Goal: Task Accomplishment & Management: Complete application form

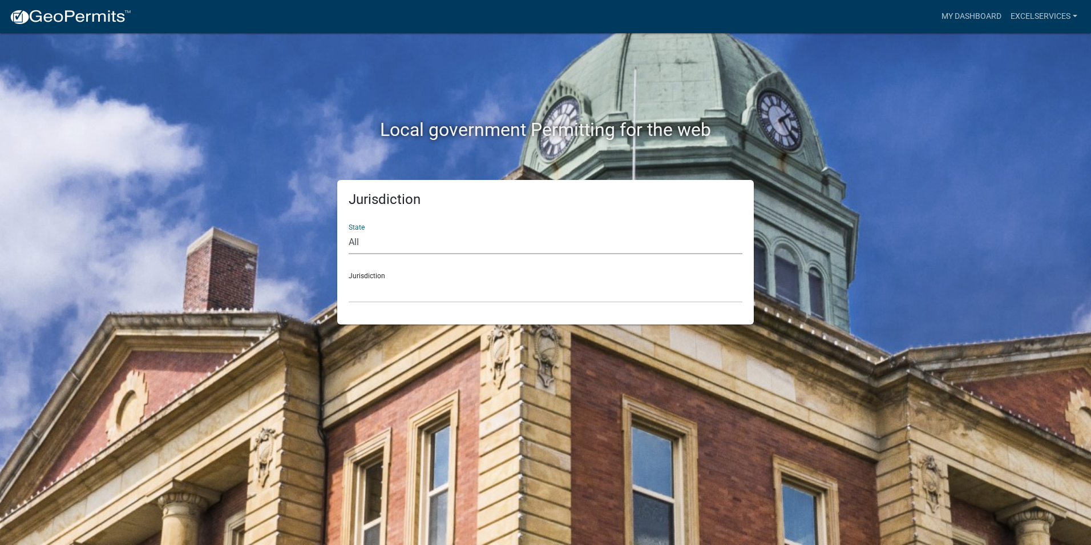
click at [404, 244] on select "All [US_STATE] [US_STATE] [US_STATE] [US_STATE] [US_STATE] [US_STATE] [US_STATE…" at bounding box center [546, 242] width 394 height 23
select select "[US_STATE]"
click at [349, 231] on select "All [US_STATE] [US_STATE] [US_STATE] [US_STATE] [US_STATE] [US_STATE] [US_STATE…" at bounding box center [546, 242] width 394 height 23
click at [385, 291] on select "City of [GEOGRAPHIC_DATA], [US_STATE] City of [GEOGRAPHIC_DATA], [US_STATE] Cit…" at bounding box center [546, 290] width 394 height 23
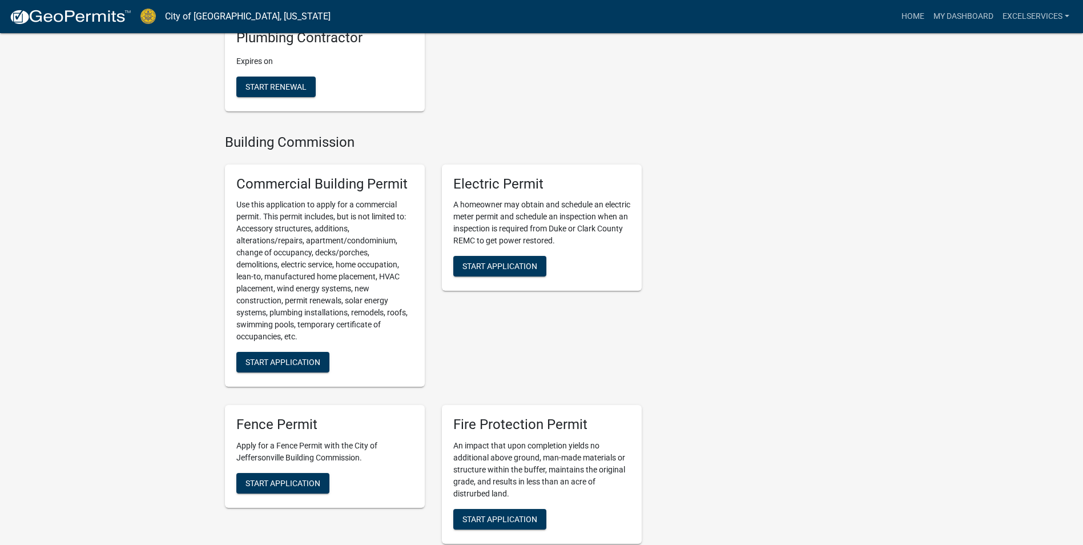
scroll to position [400, 0]
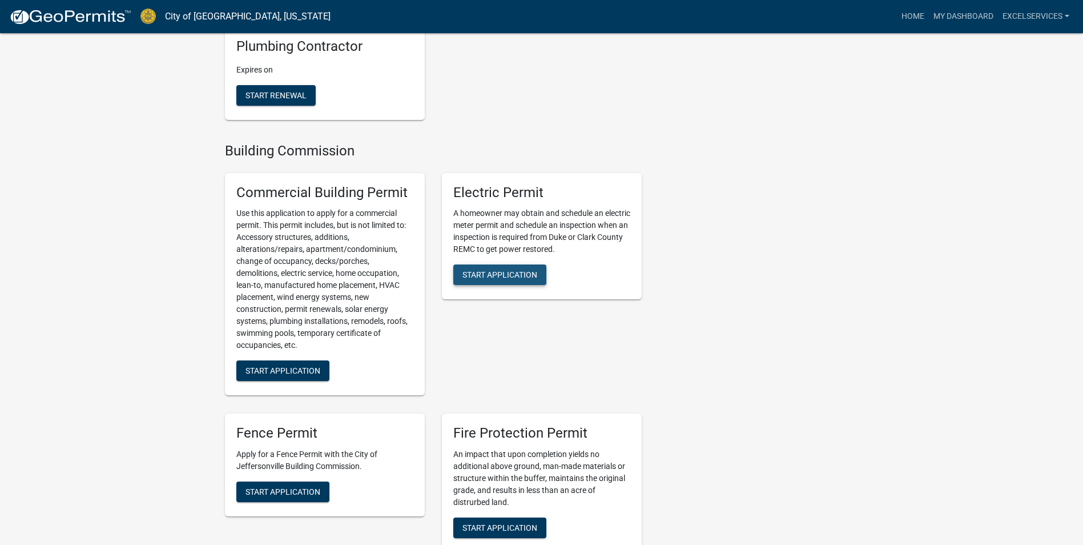
click at [511, 273] on span "Start Application" at bounding box center [499, 274] width 75 height 9
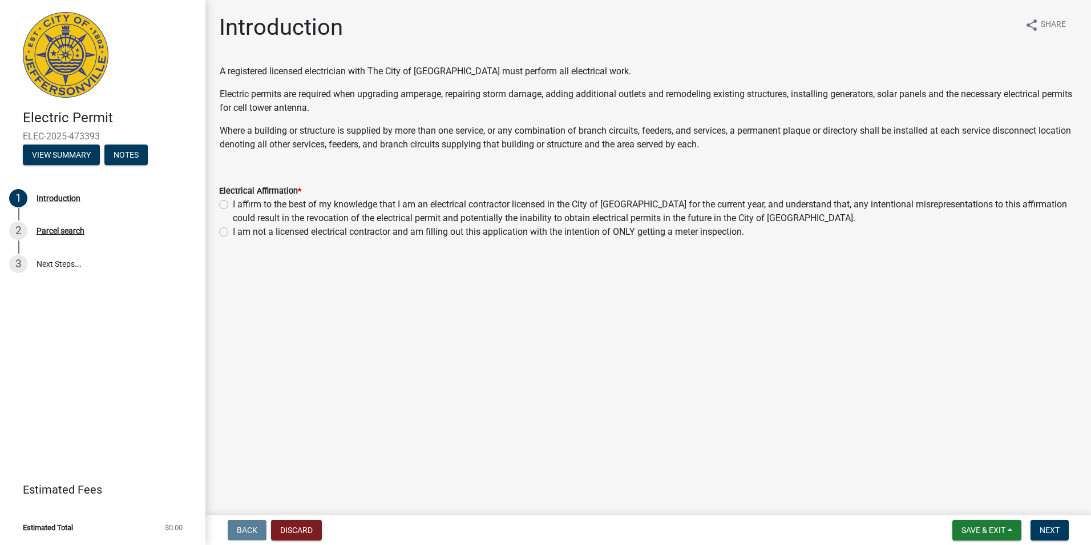
click at [253, 205] on label "I affirm to the best of my knowledge that I am an electrical contractor license…" at bounding box center [655, 210] width 845 height 27
click at [240, 205] on input "I affirm to the best of my knowledge that I am an electrical contractor license…" at bounding box center [236, 200] width 7 height 7
radio input "true"
click at [1043, 526] on span "Next" at bounding box center [1050, 529] width 20 height 9
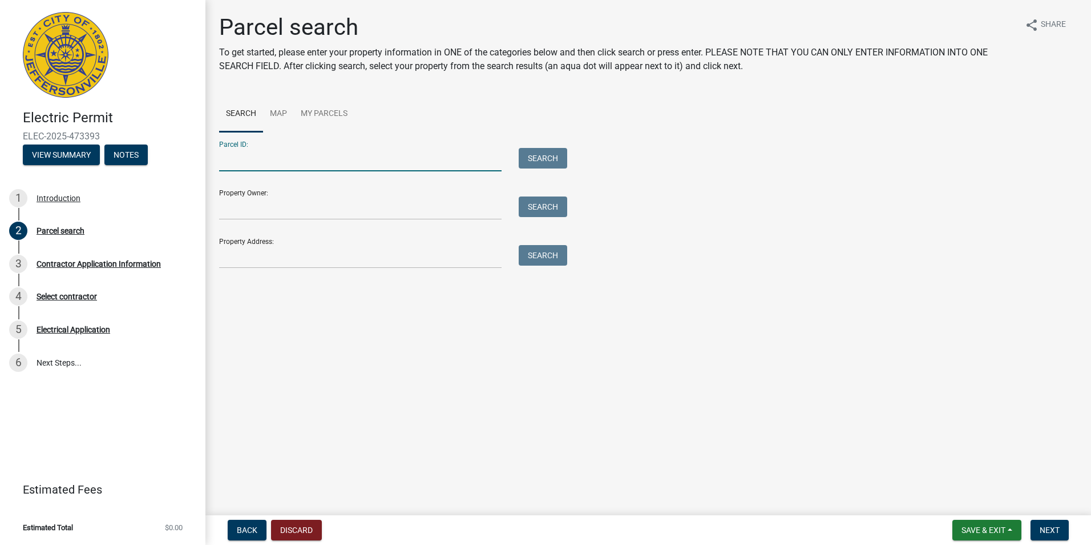
click at [418, 166] on input "Parcel ID:" at bounding box center [360, 159] width 283 height 23
click at [317, 212] on input "Property Owner:" at bounding box center [360, 207] width 283 height 23
click at [266, 164] on input "Parcel ID:" at bounding box center [360, 159] width 283 height 23
click at [276, 252] on input "Property Address:" at bounding box center [360, 256] width 283 height 23
click at [283, 256] on input "Property Address:" at bounding box center [360, 256] width 283 height 23
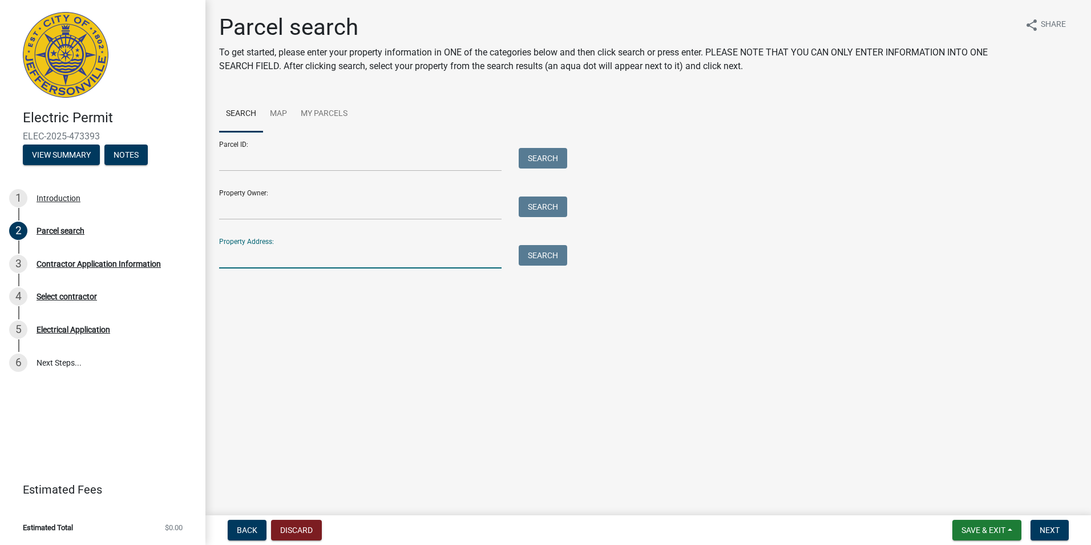
paste input "[STREET_ADDRESS]. 47130"
click at [558, 251] on button "Search" at bounding box center [543, 255] width 49 height 21
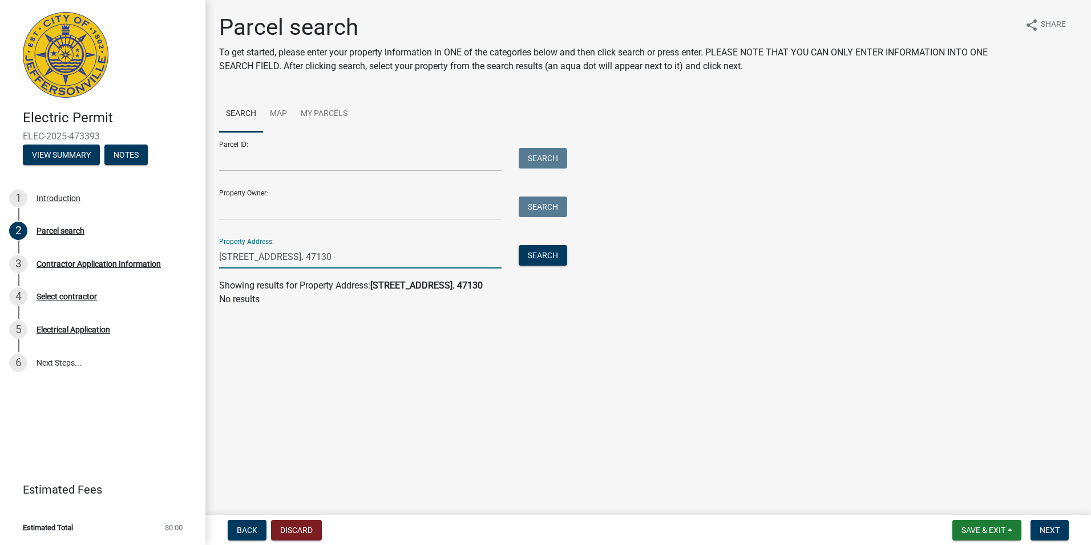
drag, startPoint x: 399, startPoint y: 253, endPoint x: 327, endPoint y: 254, distance: 72.5
click at [327, 254] on input "[STREET_ADDRESS]. 47130" at bounding box center [360, 256] width 283 height 23
click at [243, 255] on input "[STREET_ADDRESS]. 47130" at bounding box center [360, 256] width 283 height 23
drag, startPoint x: 401, startPoint y: 260, endPoint x: 351, endPoint y: 264, distance: 49.8
click at [351, 264] on input "[STREET_ADDRESS]. 47130" at bounding box center [360, 256] width 283 height 23
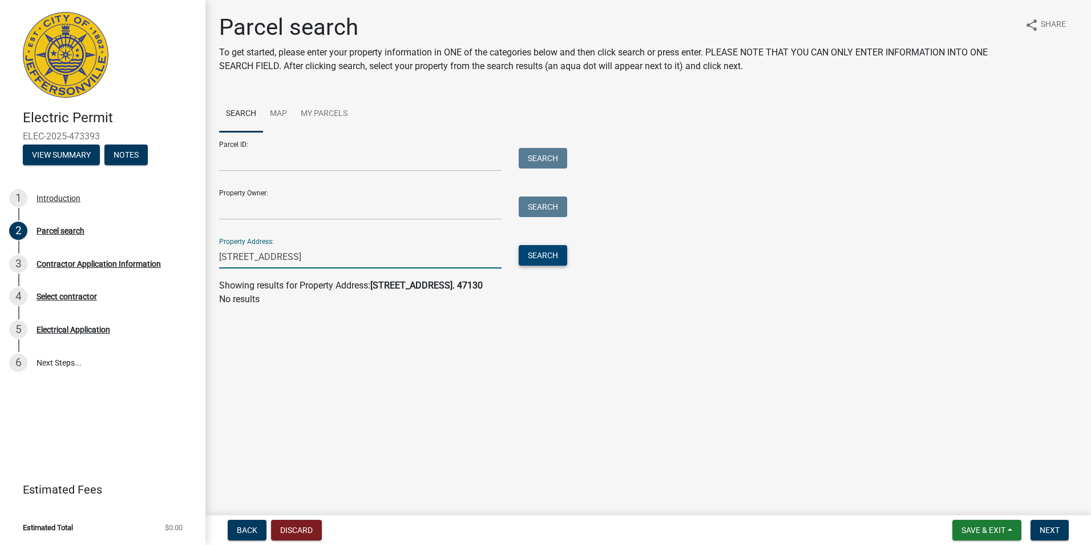
click at [537, 261] on button "Search" at bounding box center [543, 255] width 49 height 21
click at [360, 256] on input "[STREET_ADDRESS]" at bounding box center [360, 256] width 283 height 23
drag, startPoint x: 366, startPoint y: 255, endPoint x: 292, endPoint y: 256, distance: 74.2
click at [292, 256] on input "[STREET_ADDRESS]" at bounding box center [360, 256] width 283 height 23
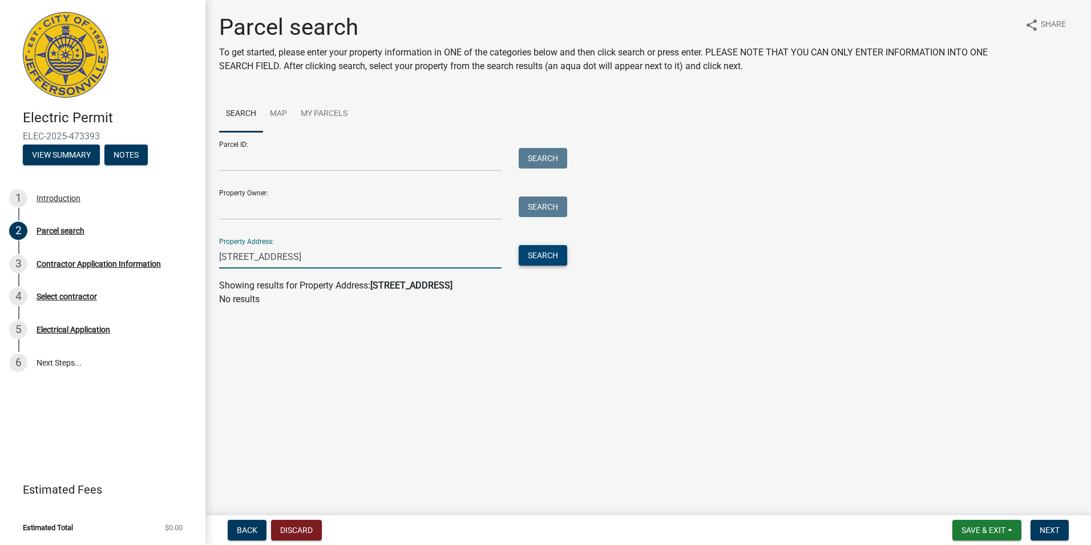
type input "[STREET_ADDRESS]"
click at [538, 257] on button "Search" at bounding box center [543, 255] width 49 height 21
click at [542, 249] on button "Search" at bounding box center [543, 255] width 49 height 21
click at [317, 257] on input "[STREET_ADDRESS]" at bounding box center [360, 256] width 283 height 23
click at [269, 109] on link "Map" at bounding box center [278, 114] width 31 height 37
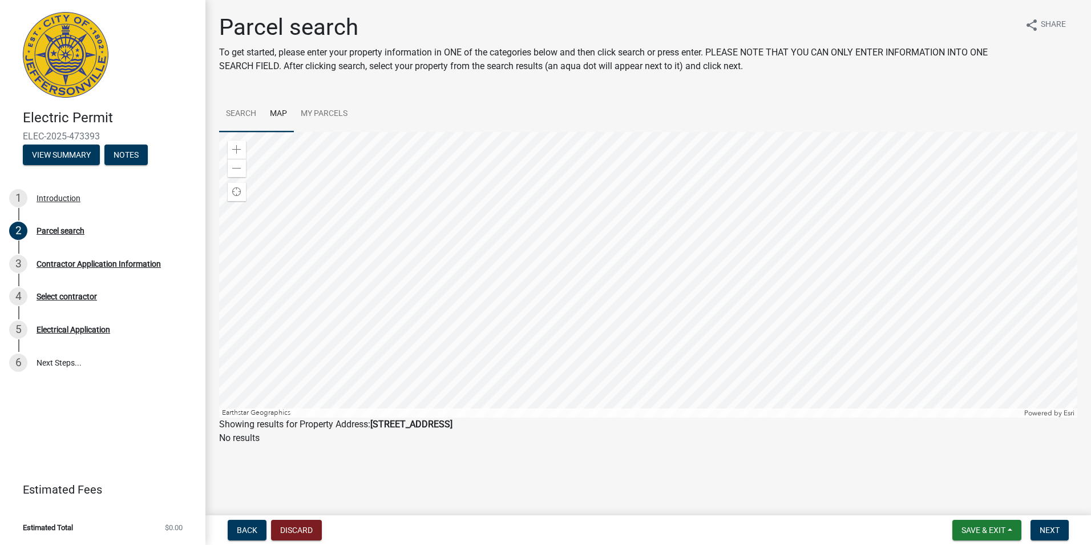
click at [232, 111] on link "Search" at bounding box center [241, 114] width 44 height 37
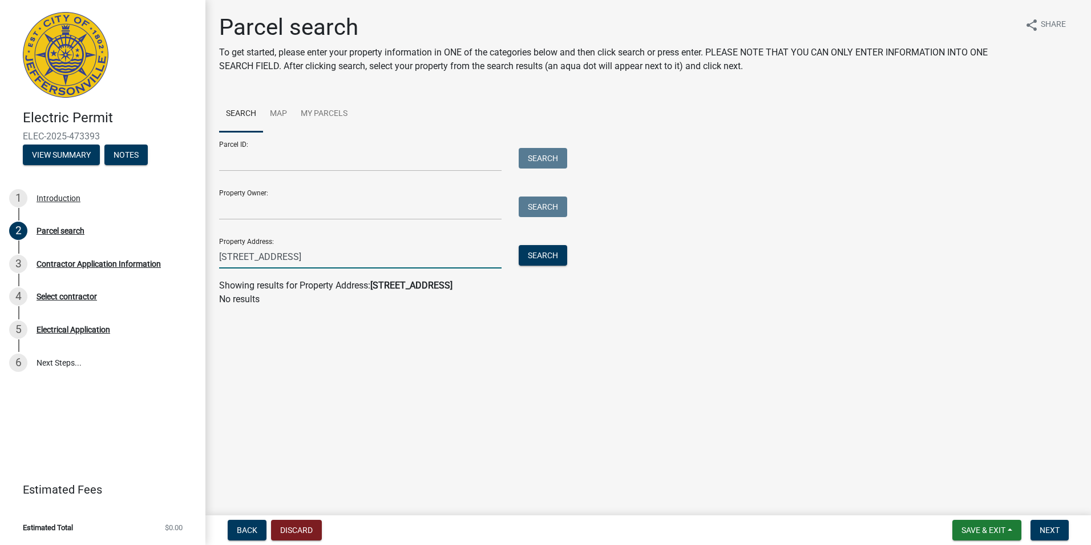
click at [305, 253] on input "[STREET_ADDRESS]" at bounding box center [360, 256] width 283 height 23
type input "[STREET_ADDRESS]"
click at [555, 252] on button "Search" at bounding box center [543, 255] width 49 height 21
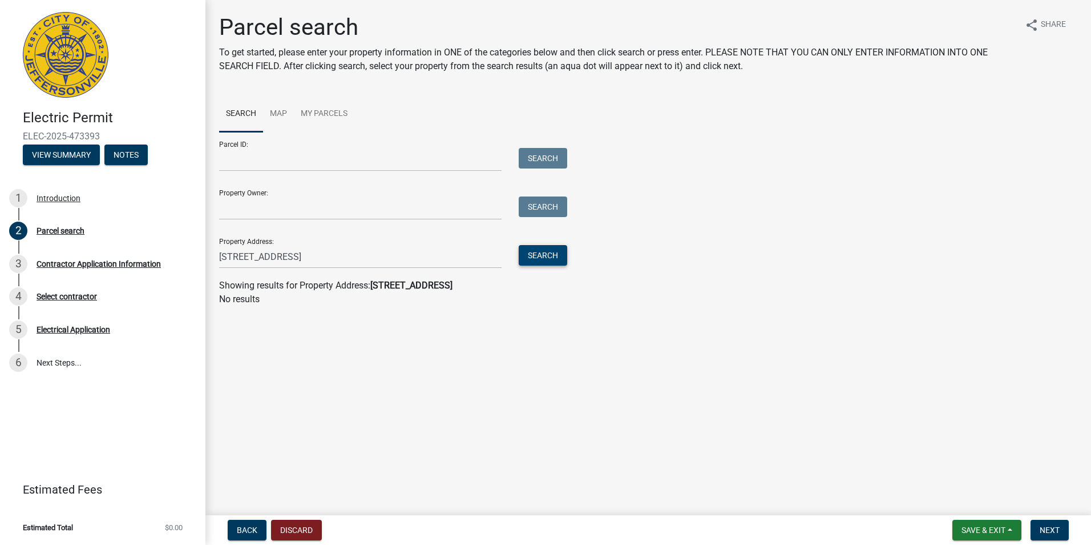
click at [555, 252] on button "Search" at bounding box center [543, 255] width 49 height 21
click at [317, 114] on link "My Parcels" at bounding box center [324, 114] width 61 height 37
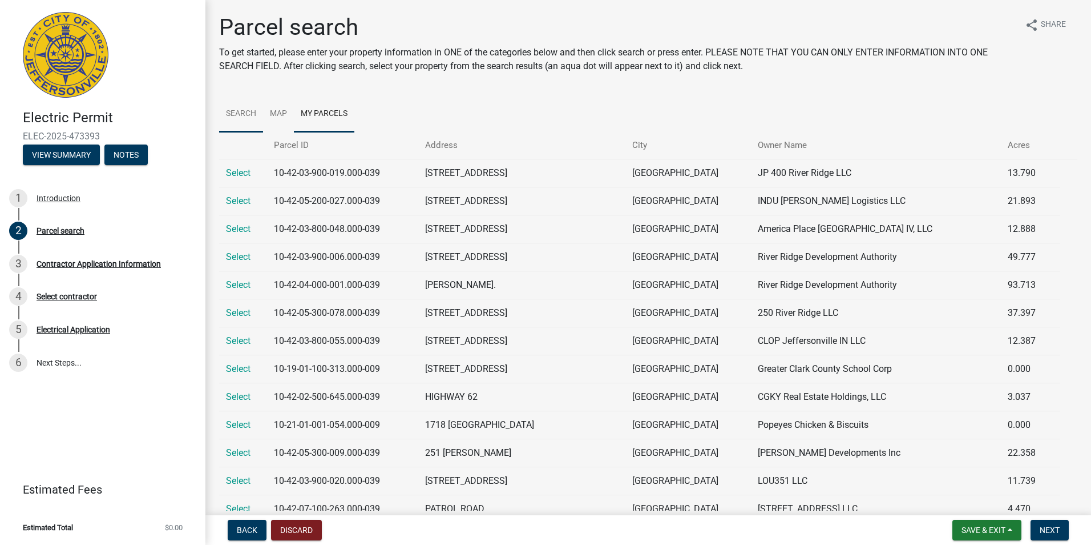
click at [243, 110] on link "Search" at bounding box center [241, 114] width 44 height 37
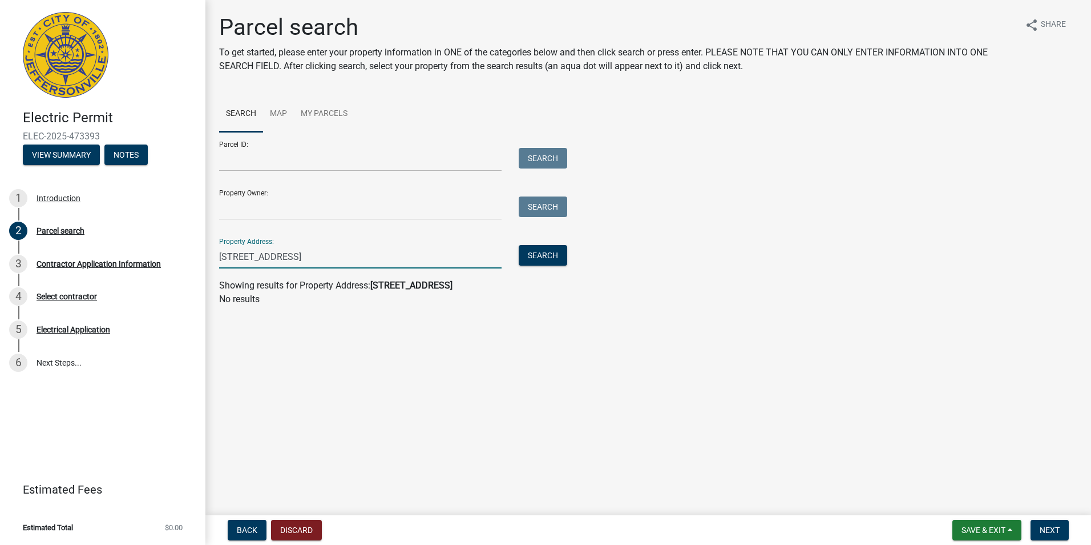
drag, startPoint x: 393, startPoint y: 260, endPoint x: 297, endPoint y: 256, distance: 96.6
click at [297, 256] on input "[STREET_ADDRESS]" at bounding box center [360, 256] width 283 height 23
click at [555, 251] on button "Search" at bounding box center [543, 255] width 49 height 21
click at [526, 257] on button "Search" at bounding box center [543, 255] width 49 height 21
drag, startPoint x: 341, startPoint y: 259, endPoint x: 175, endPoint y: 265, distance: 165.7
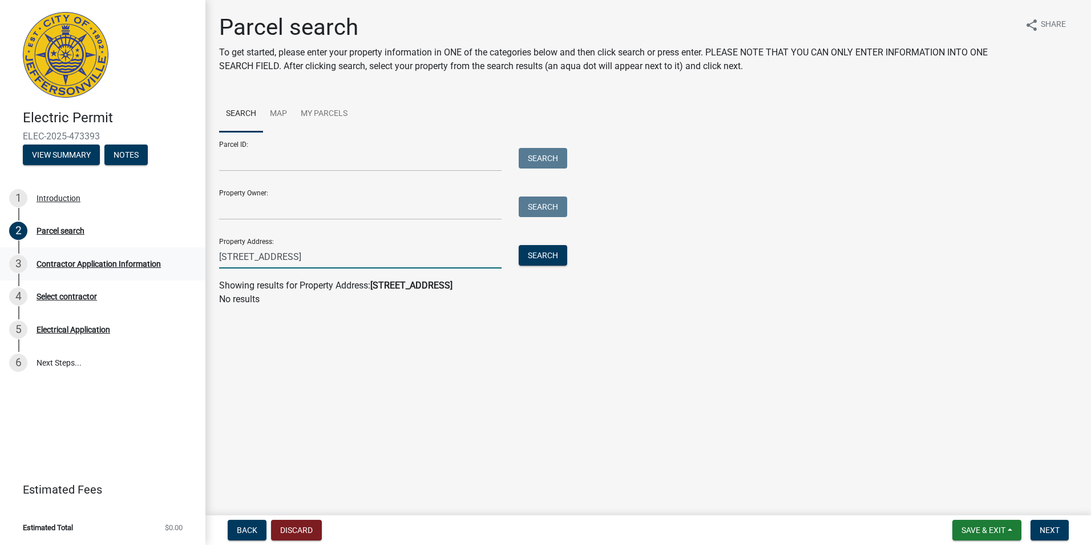
click at [341, 259] on input "[STREET_ADDRESS]" at bounding box center [360, 256] width 283 height 23
click at [245, 255] on input "[STREET_ADDRESS]" at bounding box center [360, 256] width 283 height 23
click at [557, 253] on button "Search" at bounding box center [543, 255] width 49 height 21
click at [313, 254] on input "[STREET_ADDRESS]" at bounding box center [360, 256] width 283 height 23
type input "[STREET_ADDRESS]"
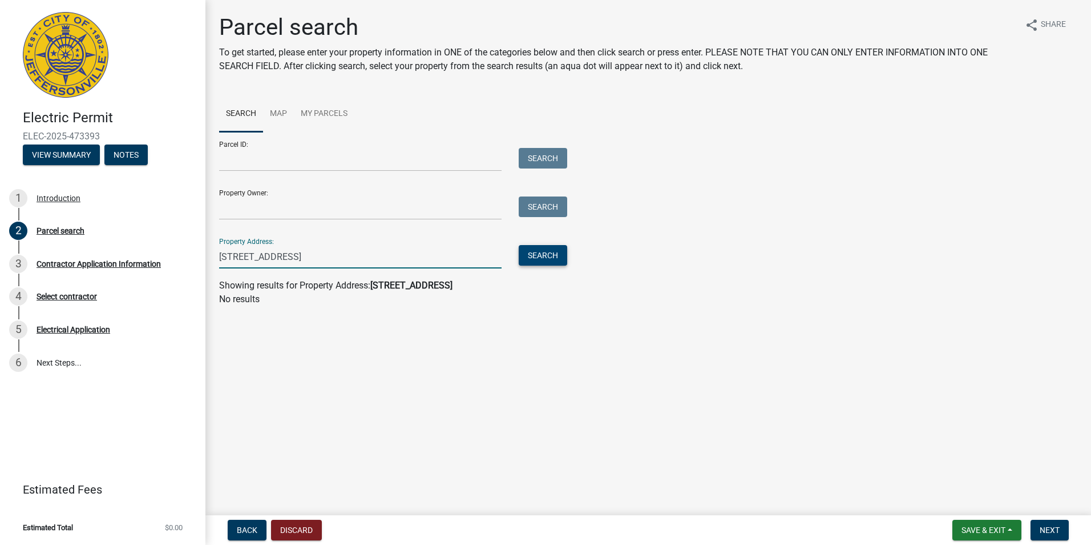
click at [545, 247] on button "Search" at bounding box center [543, 255] width 49 height 21
drag, startPoint x: 443, startPoint y: 249, endPoint x: 206, endPoint y: 265, distance: 237.4
click at [206, 265] on div "Parcel search To get started, please enter your property information in ONE of …" at bounding box center [648, 165] width 886 height 303
click at [402, 310] on div "Parcel search To get started, please enter your property information in ONE of …" at bounding box center [649, 165] width 876 height 303
